Goal: Task Accomplishment & Management: Complete application form

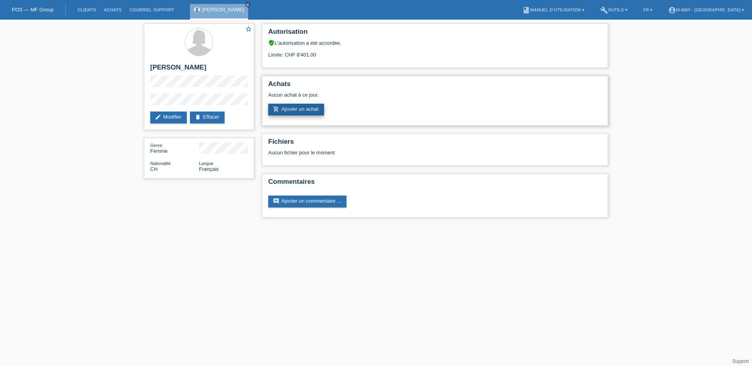
click at [301, 107] on link "add_shopping_cart Ajouter un achat" at bounding box center [296, 110] width 56 height 12
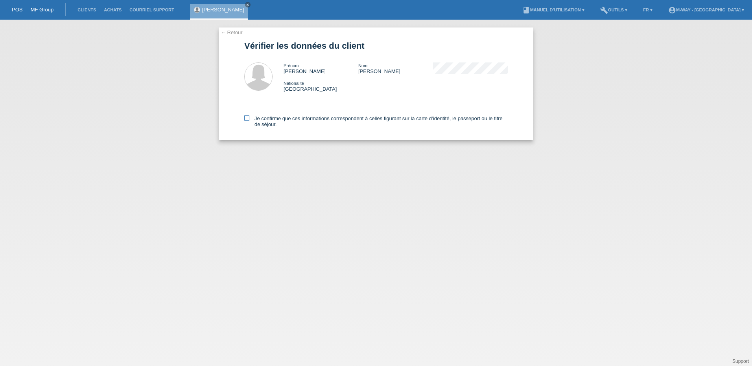
click at [248, 118] on icon at bounding box center [246, 118] width 5 height 5
click at [248, 118] on input "Je confirme que ces informations correspondent à celles figurant sur la carte d…" at bounding box center [246, 118] width 5 height 5
checkbox input "true"
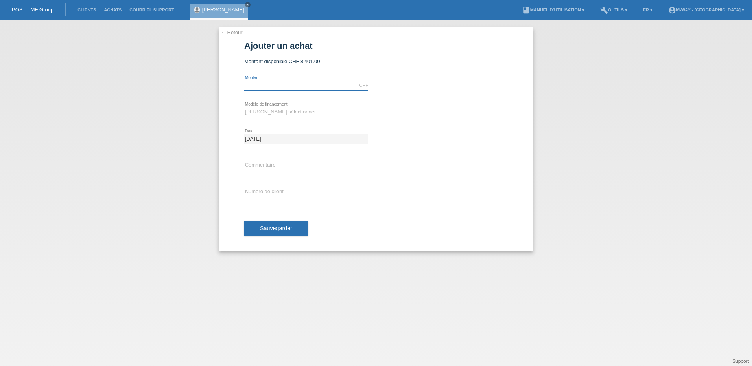
click at [292, 85] on input "text" at bounding box center [306, 86] width 124 height 10
type input "3465.00"
click at [266, 108] on select "Veuillez sélectionner Taux fixes Achat sur facture avec paiement partiel" at bounding box center [306, 111] width 124 height 9
select select "77"
click at [244, 107] on select "Veuillez sélectionner Taux fixes Achat sur facture avec paiement partiel" at bounding box center [306, 111] width 124 height 9
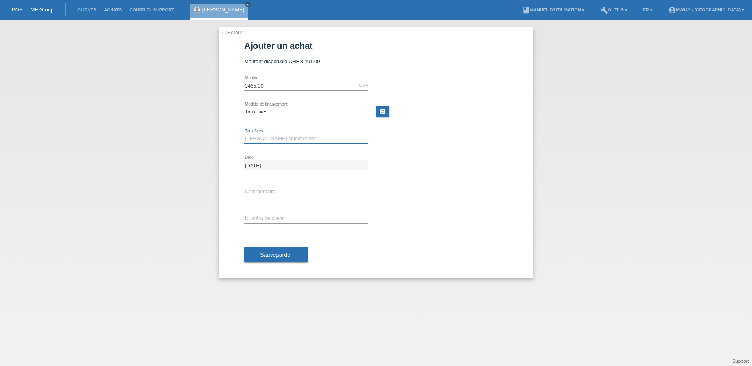
click at [268, 139] on select "Veuillez sélectionner 4 versements 5 versements 6 versements 7 versements 8 ver…" at bounding box center [306, 138] width 124 height 9
select select "202"
click at [244, 134] on select "Veuillez sélectionner 4 versements 5 versements 6 versements 7 versements 8 ver…" at bounding box center [306, 138] width 124 height 9
click at [261, 215] on input "text" at bounding box center [306, 219] width 124 height 10
type input "C164603"
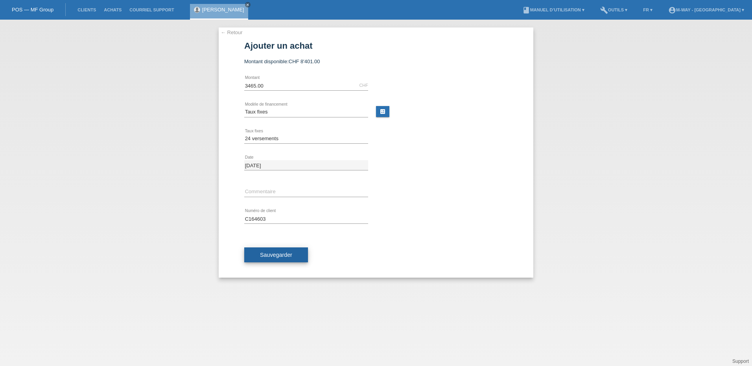
click at [274, 257] on span "Sauvegarder" at bounding box center [276, 255] width 32 height 6
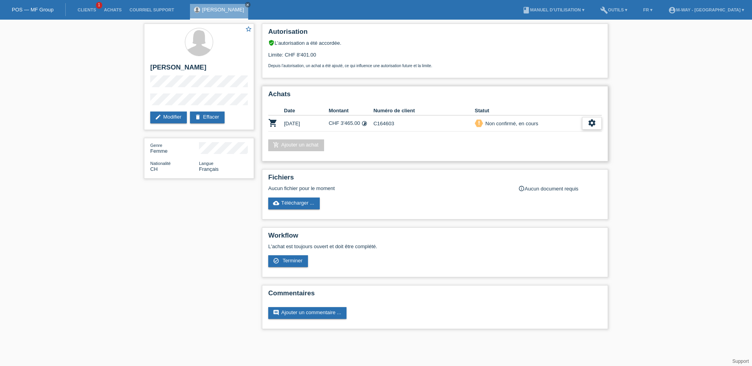
click at [590, 123] on icon "settings" at bounding box center [591, 123] width 9 height 9
click at [546, 157] on span "Terminer" at bounding box center [537, 158] width 22 height 9
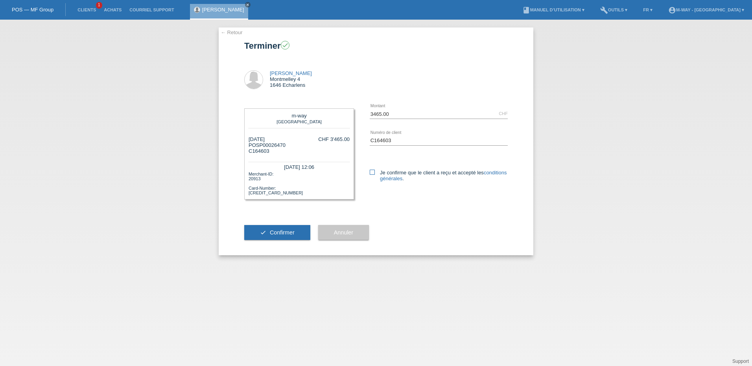
click at [372, 173] on icon at bounding box center [372, 172] width 5 height 5
click at [372, 173] on input "Je confirme que le client a reçu et accepté les conditions générales ." at bounding box center [372, 172] width 5 height 5
checkbox input "true"
click at [289, 231] on span "Confirmer" at bounding box center [282, 233] width 25 height 6
